Goal: Information Seeking & Learning: Learn about a topic

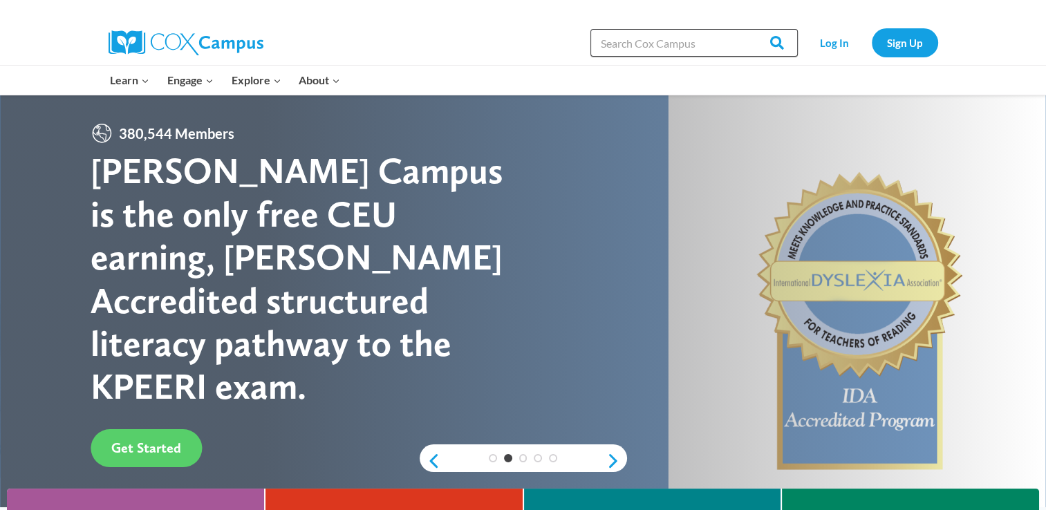
click at [707, 38] on input "Search in [URL][DOMAIN_NAME]" at bounding box center [693, 43] width 207 height 28
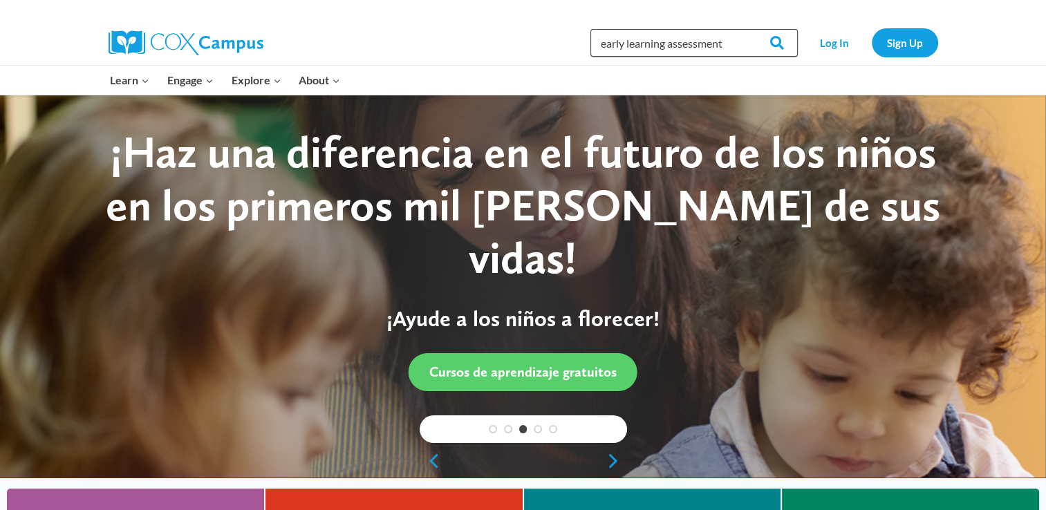
type input "early learning assessment"
click at [744, 29] on input "Search" at bounding box center [771, 43] width 54 height 28
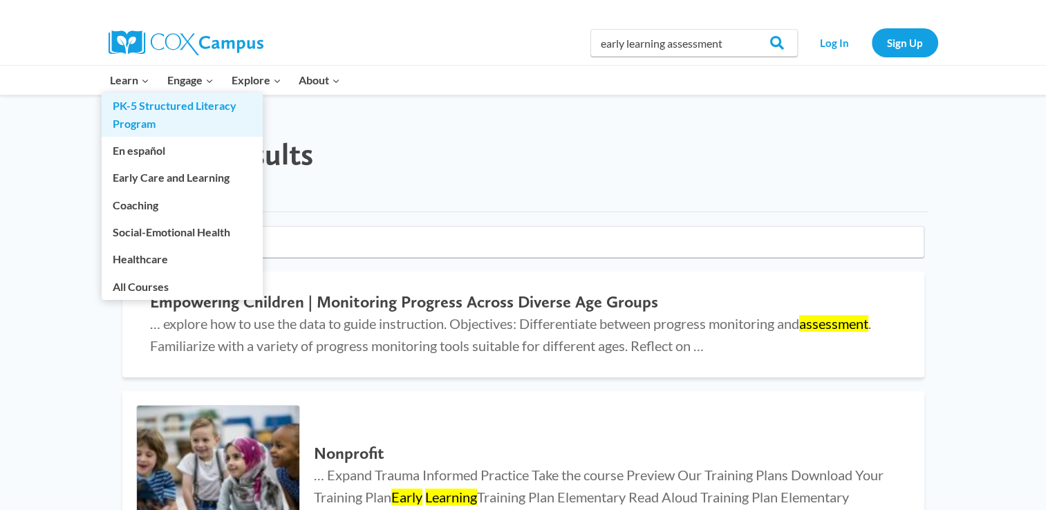
click at [135, 113] on link "PK-5 Structured Literacy Program" at bounding box center [182, 115] width 161 height 44
